Goal: Task Accomplishment & Management: Complete application form

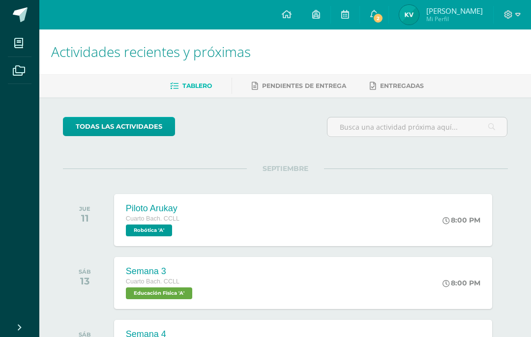
click at [377, 13] on icon at bounding box center [374, 14] width 8 height 9
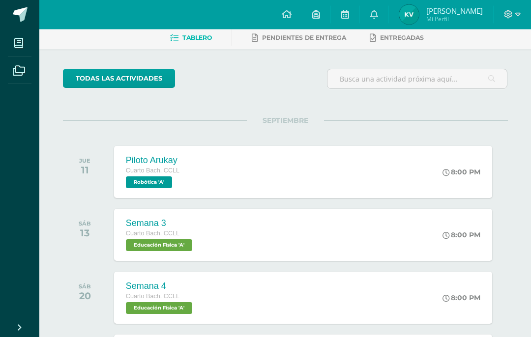
click at [504, 10] on div at bounding box center [512, 15] width 37 height 30
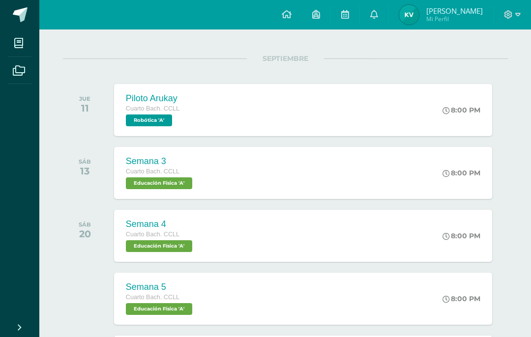
scroll to position [141, 0]
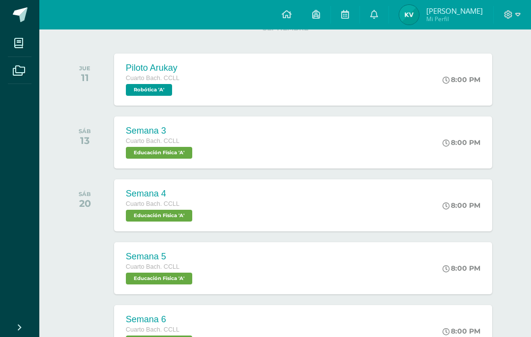
click at [130, 91] on span "Robótica 'A'" at bounding box center [149, 90] width 46 height 12
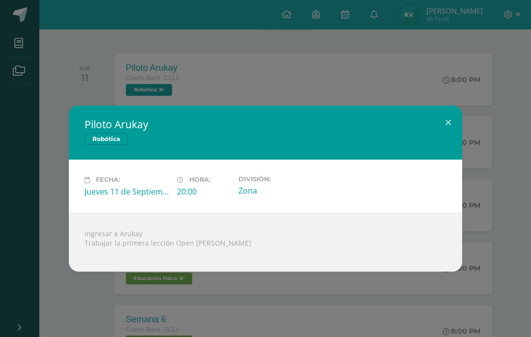
click at [480, 187] on div "Piloto Arukay Robótica Fecha: Jueves 11 de Septiembre Hora: 20:00 División: Zona" at bounding box center [265, 189] width 523 height 166
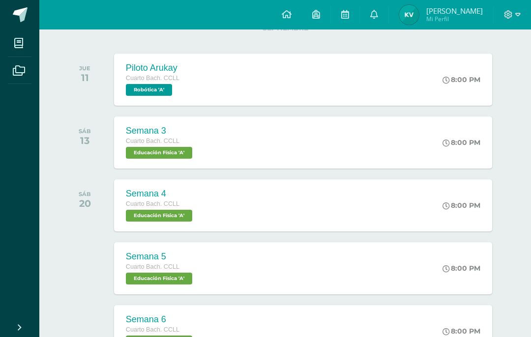
click at [121, 100] on div "Piloto Arukay Cuarto Bach. CCLL Robótica 'A'" at bounding box center [152, 80] width 77 height 52
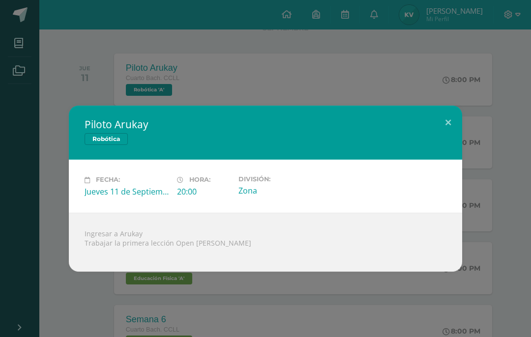
click at [438, 209] on div "Fecha: Jueves 11 de Septiembre Hora: 20:00 División: Zona" at bounding box center [266, 186] width 394 height 53
click at [492, 157] on div "Piloto Arukay Robótica Fecha: Jueves 11 de Septiembre Hora: 20:00 División: Zona" at bounding box center [265, 189] width 523 height 166
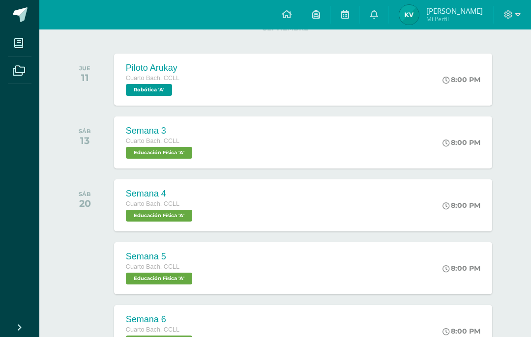
click at [492, 157] on div "Piloto Arukay Robótica Fecha: Jueves 11 de Septiembre Hora: 20:00 División: Zona" at bounding box center [265, 189] width 523 height 166
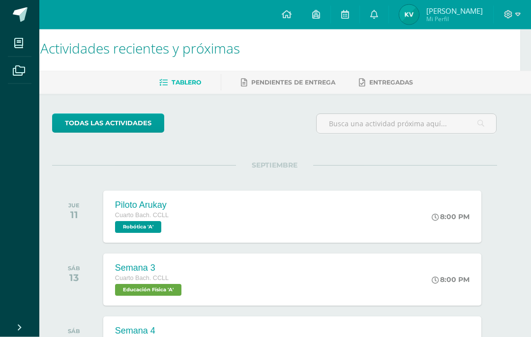
scroll to position [0, 11]
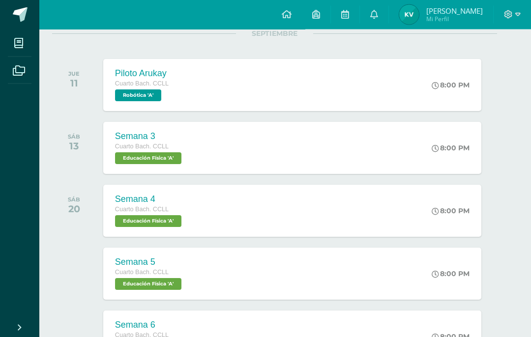
scroll to position [135, 11]
click at [328, 104] on div "Piloto Arukay Cuarto Bach. CCLL Robótica 'A' 8:00 PM Piloto Arukay Robótica Car…" at bounding box center [292, 85] width 378 height 52
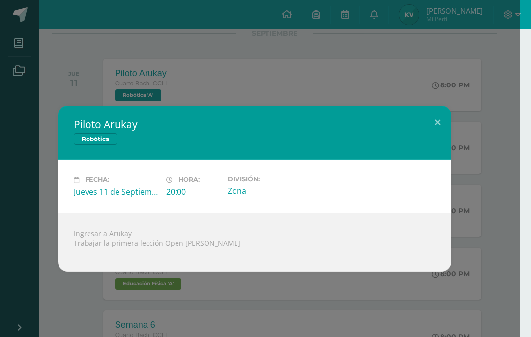
click at [248, 226] on div "Ingresar a Arukay Trabajar la primera lección Open Roberta" at bounding box center [255, 242] width 394 height 59
click at [247, 226] on div "Ingresar a Arukay Trabajar la primera lección Open Roberta" at bounding box center [255, 242] width 394 height 59
click at [252, 232] on div "Ingresar a Arukay Trabajar la primera lección Open Roberta" at bounding box center [255, 242] width 394 height 59
click at [251, 231] on div "Ingresar a Arukay Trabajar la primera lección Open Roberta" at bounding box center [255, 242] width 394 height 59
click at [255, 233] on div "Ingresar a Arukay Trabajar la primera lección Open Roberta" at bounding box center [255, 242] width 394 height 59
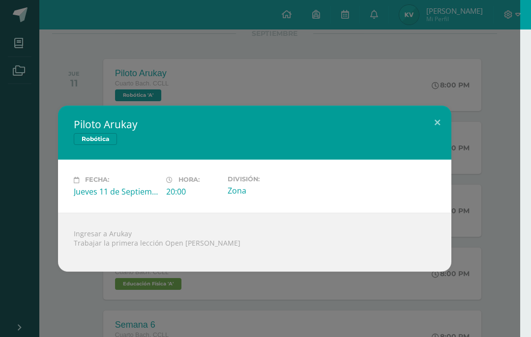
click at [244, 244] on div "Ingresar a Arukay Trabajar la primera lección Open Roberta" at bounding box center [255, 242] width 394 height 59
click at [197, 245] on div "Ingresar a Arukay Trabajar la primera lección Open Roberta" at bounding box center [255, 242] width 394 height 59
click at [159, 310] on div "Piloto Arukay Robótica Fecha: [DATE] Hora: 20:00 División: Zona" at bounding box center [254, 189] width 531 height 378
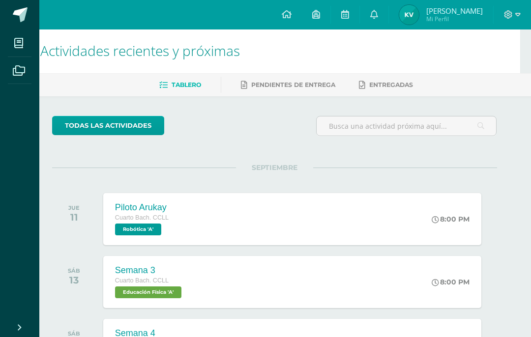
scroll to position [0, 11]
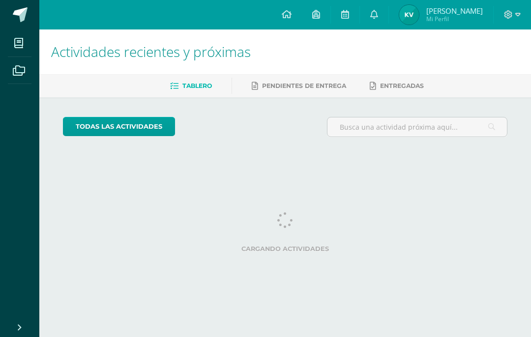
scroll to position [0, 11]
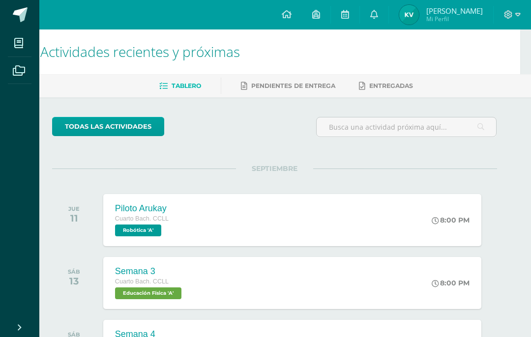
click at [104, 216] on div "Piloto Arukay Cuarto [PERSON_NAME]. CCLL Robótica 'A'" at bounding box center [141, 220] width 77 height 52
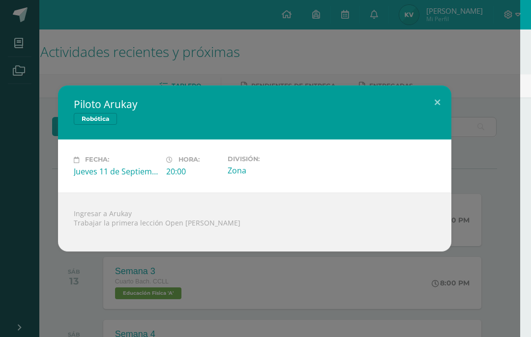
click at [491, 214] on div "Piloto Arukay Robótica Fecha: [DATE] Hora: 20:00 División: Zona" at bounding box center [254, 169] width 523 height 166
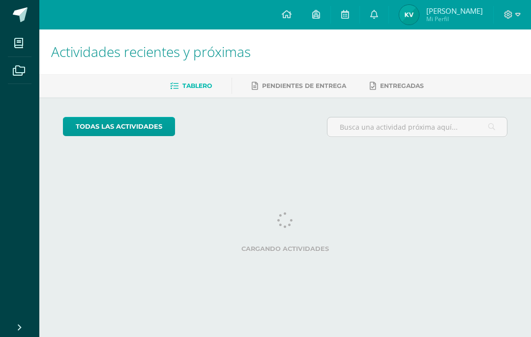
scroll to position [0, 11]
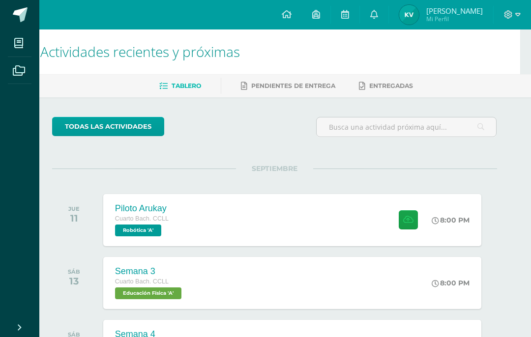
click at [424, 206] on div at bounding box center [407, 220] width 48 height 52
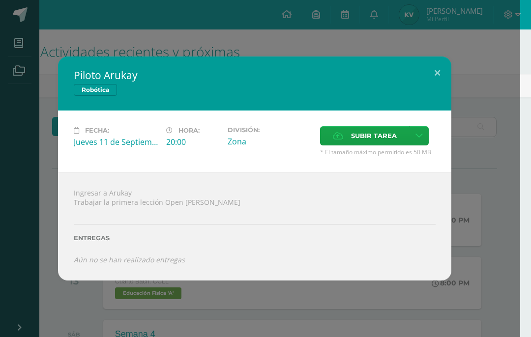
click at [402, 131] on label "Subir tarea" at bounding box center [365, 135] width 90 height 19
click at [0, 0] on input "Subir tarea" at bounding box center [0, 0] width 0 height 0
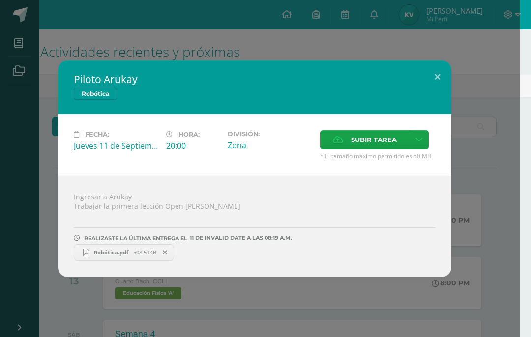
click at [126, 254] on span "Robótica.pdf" at bounding box center [111, 252] width 44 height 7
click at [469, 172] on div "Piloto Arukay Robótica Fecha: Jueves 11 de Septiembre Hora: 20:00 División: Zon…" at bounding box center [254, 169] width 523 height 217
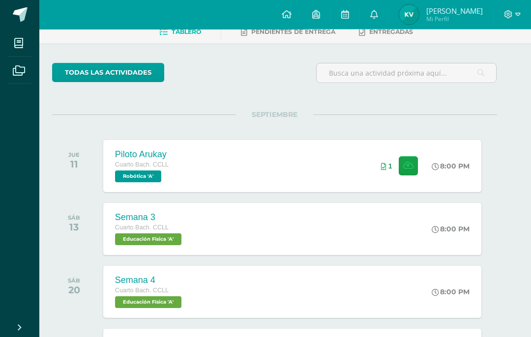
scroll to position [0, 11]
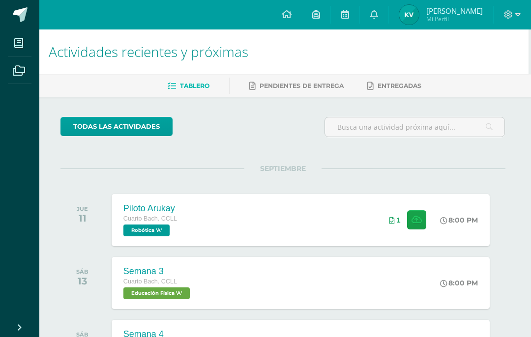
scroll to position [11, 2]
